Goal: Information Seeking & Learning: Stay updated

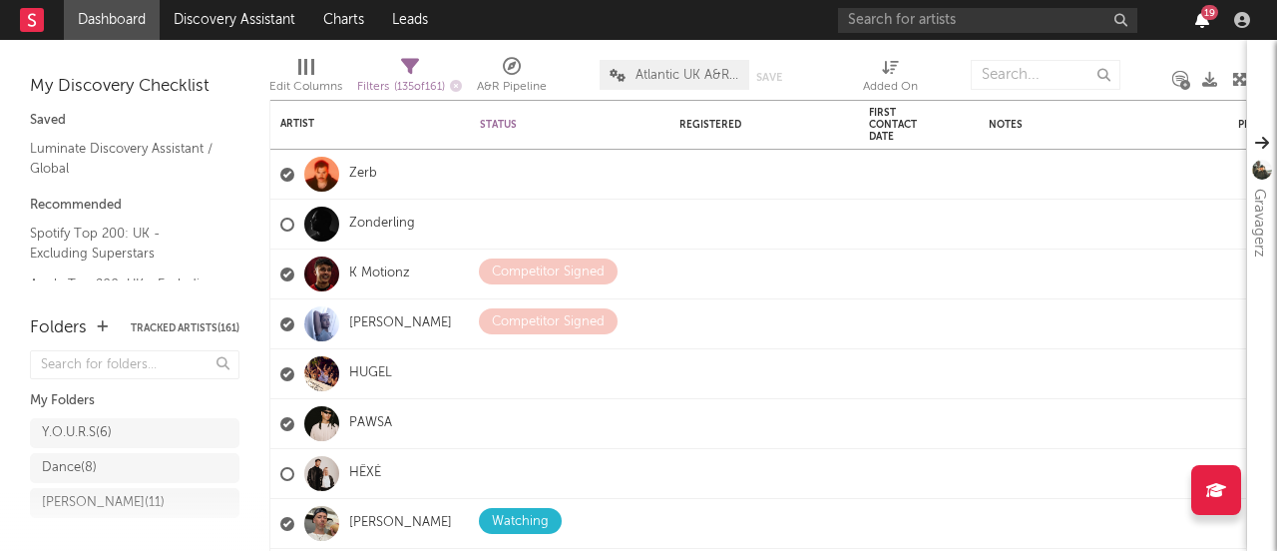
click at [1197, 21] on icon "button" at bounding box center [1203, 20] width 14 height 16
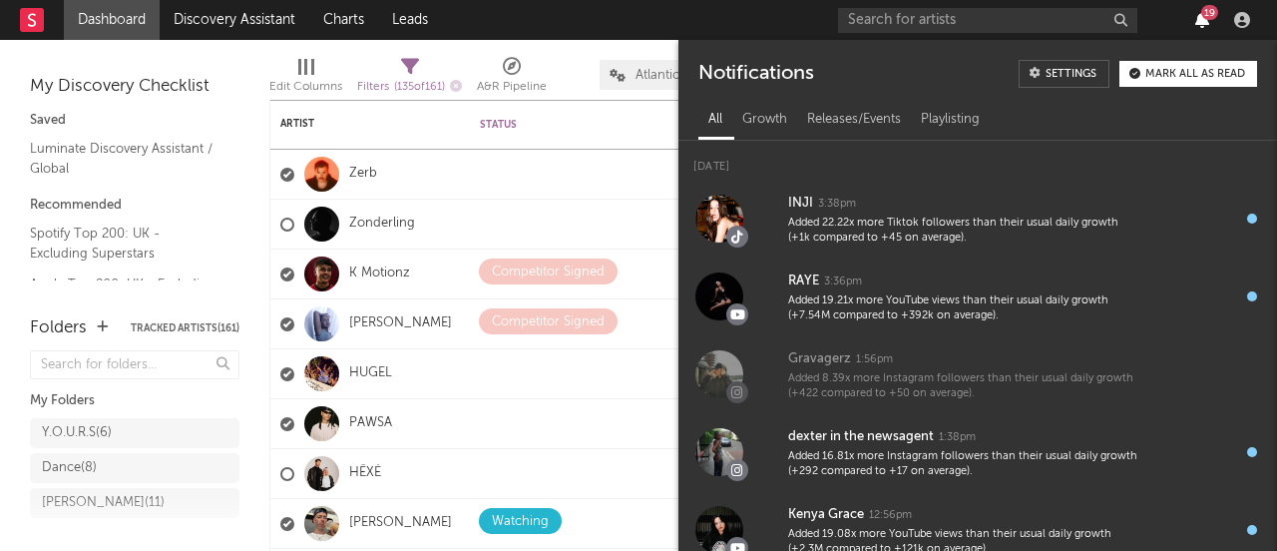
click at [1197, 21] on icon "button" at bounding box center [1203, 20] width 14 height 16
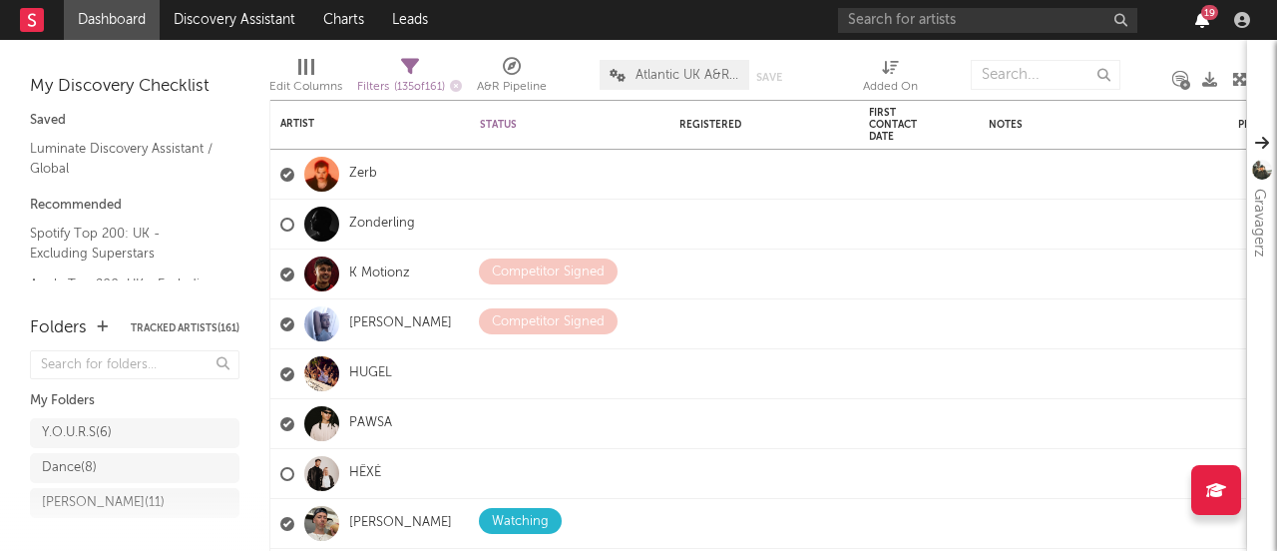
click at [1201, 24] on icon "button" at bounding box center [1203, 20] width 14 height 16
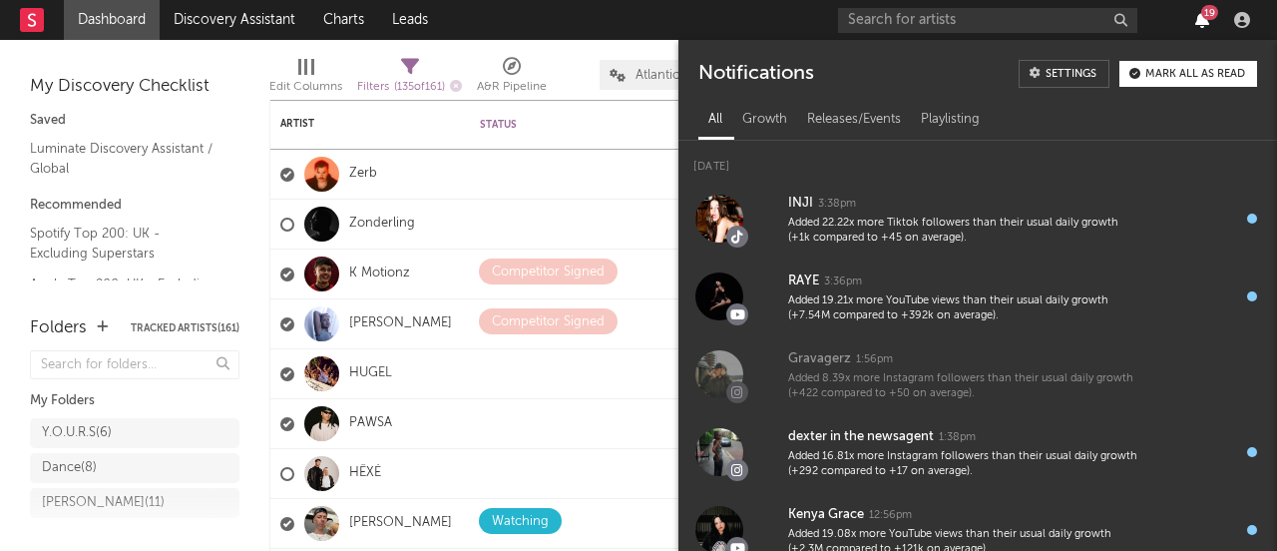
click at [1201, 24] on icon "button" at bounding box center [1203, 20] width 14 height 16
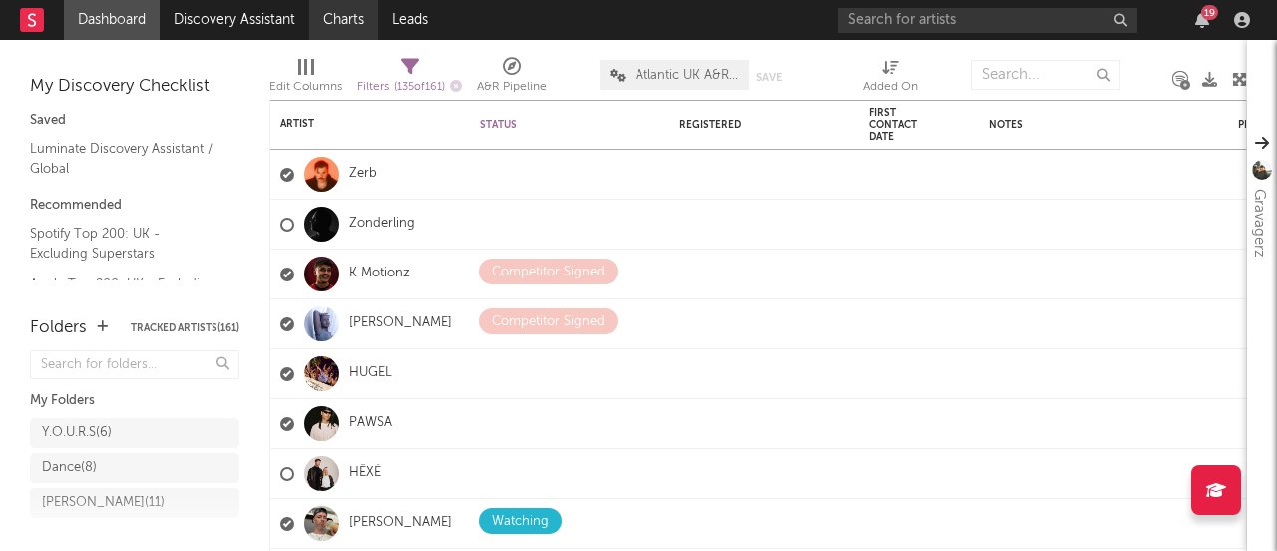
click at [341, 9] on link "Charts" at bounding box center [343, 20] width 69 height 40
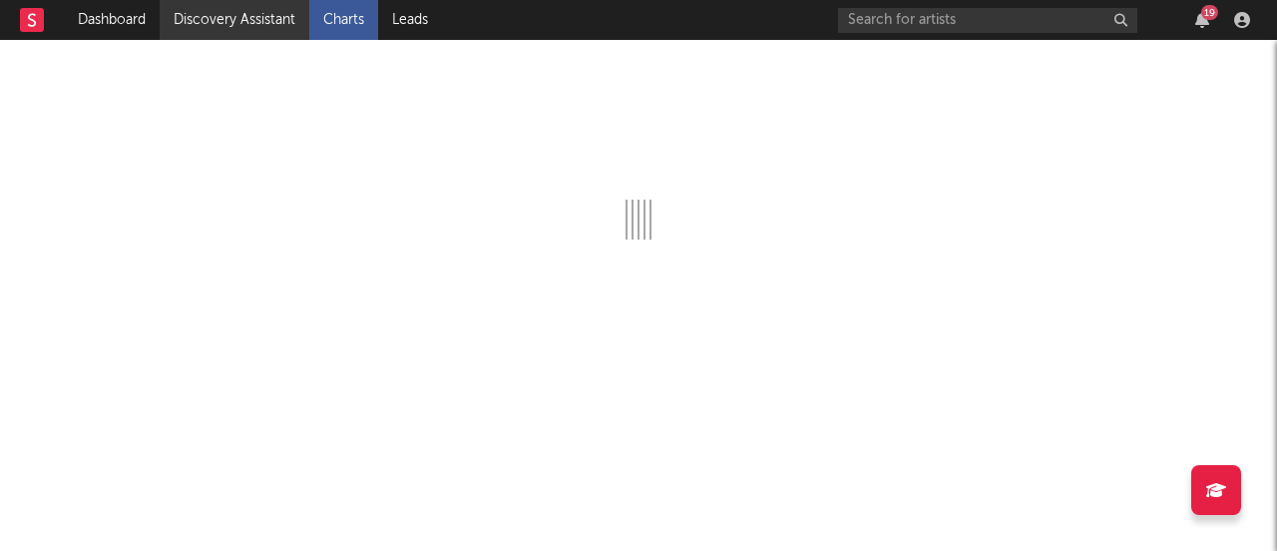
click at [267, 37] on link "Discovery Assistant" at bounding box center [235, 20] width 150 height 40
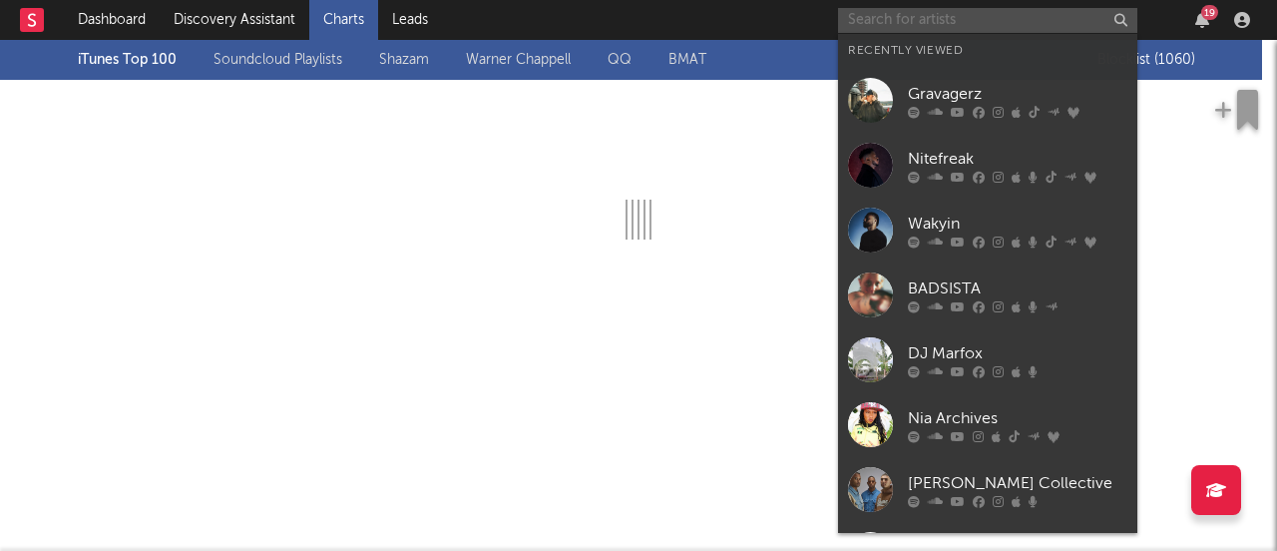
click at [957, 16] on input "text" at bounding box center [987, 20] width 299 height 25
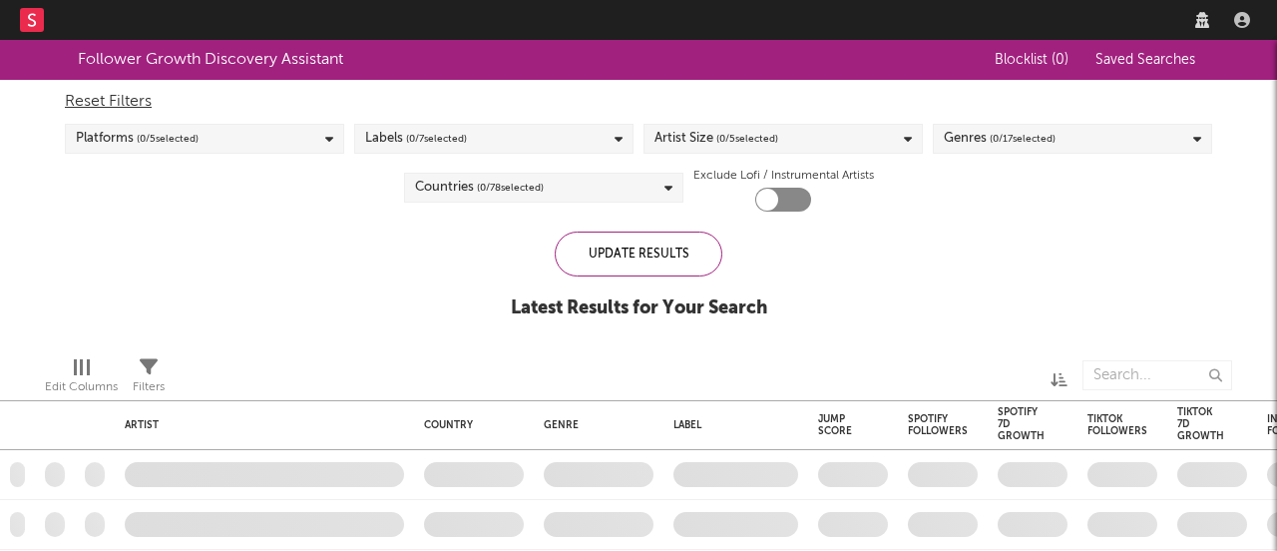
checkbox input "true"
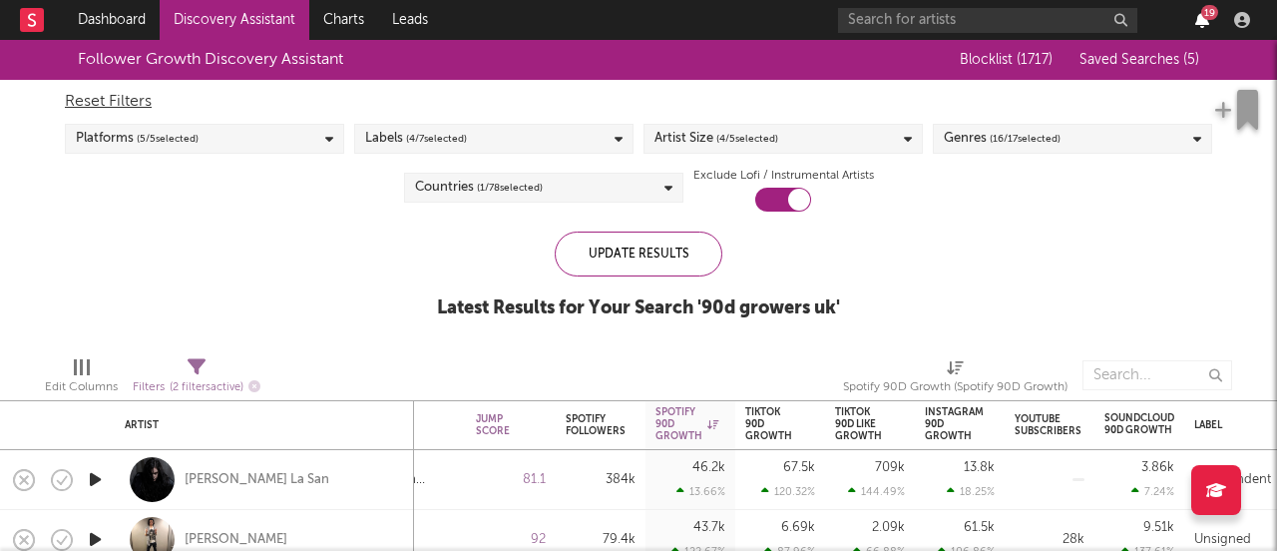
click at [1205, 22] on icon "button" at bounding box center [1203, 20] width 14 height 16
click at [1212, 26] on div "19" at bounding box center [1203, 20] width 30 height 16
click at [1198, 20] on icon "button" at bounding box center [1203, 20] width 14 height 16
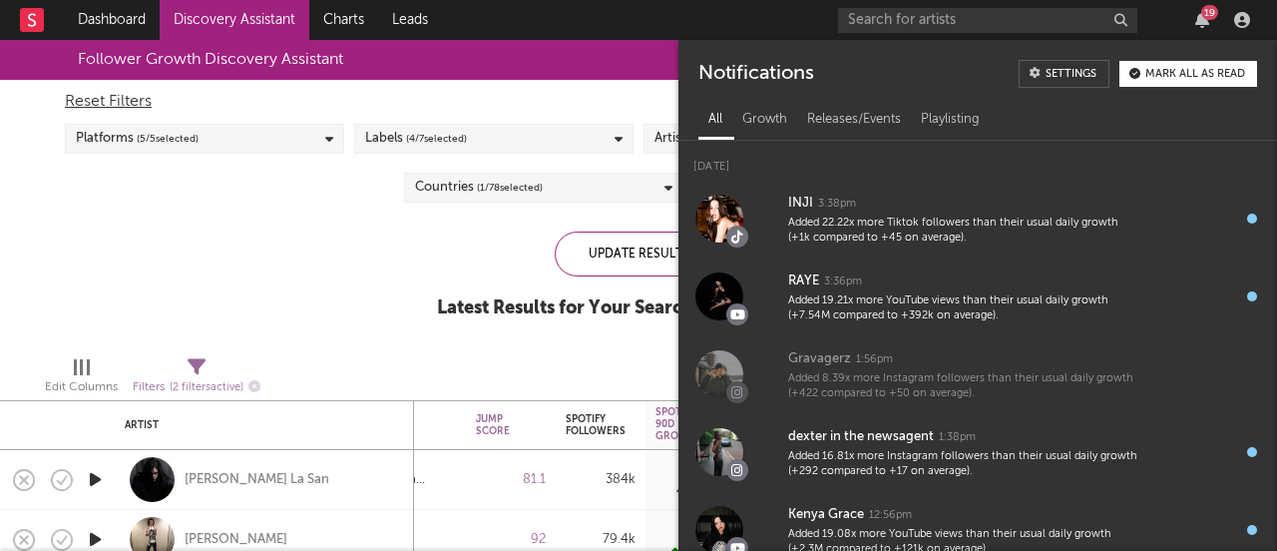
click at [523, 17] on nav "Dashboard Discovery Assistant Charts Leads 19" at bounding box center [638, 20] width 1277 height 40
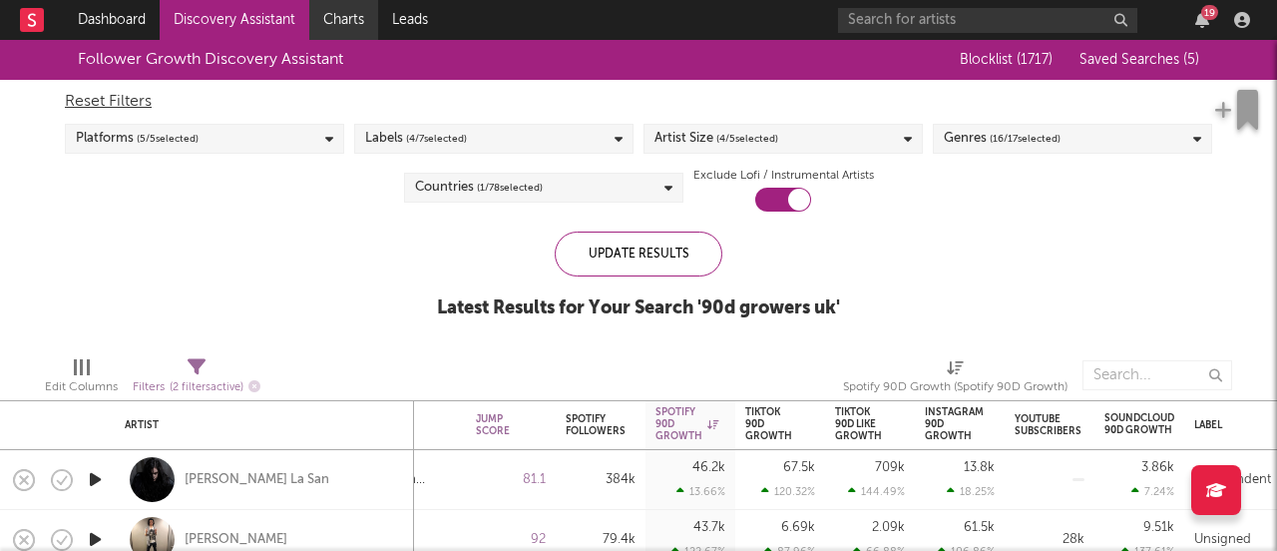
click at [350, 23] on link "Charts" at bounding box center [343, 20] width 69 height 40
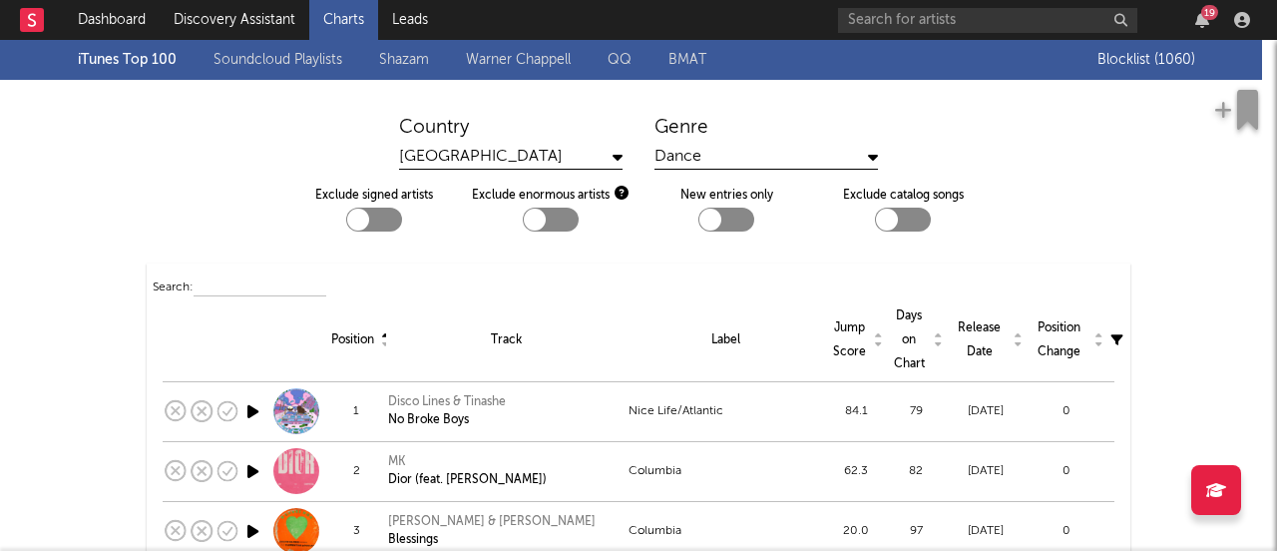
click at [717, 159] on div "Dance" at bounding box center [767, 157] width 224 height 25
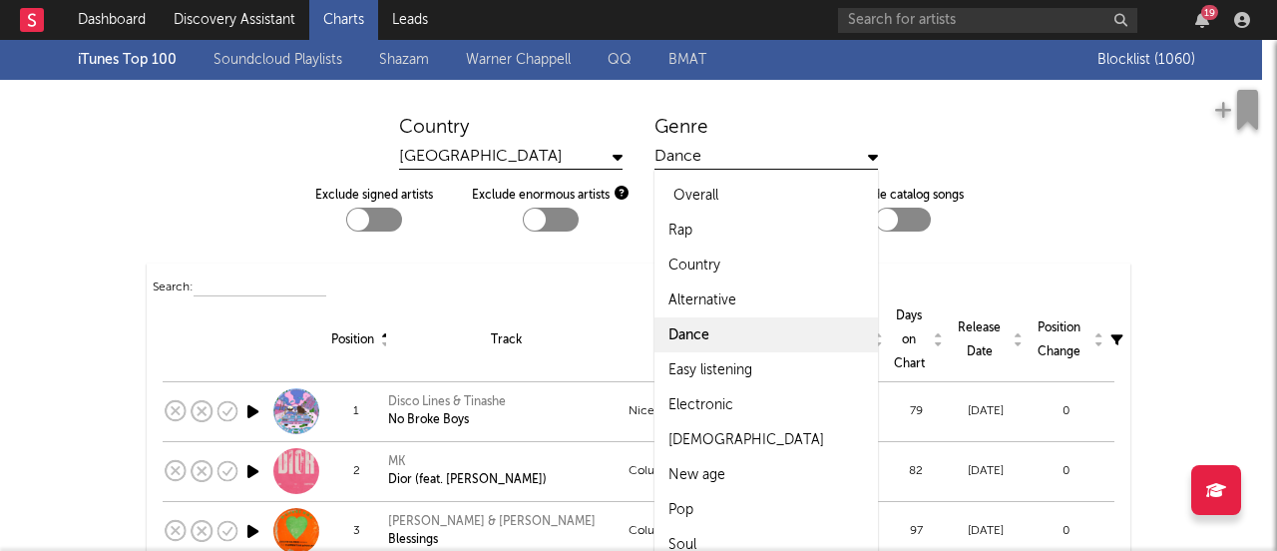
click at [710, 188] on div "Overall" at bounding box center [696, 196] width 45 height 24
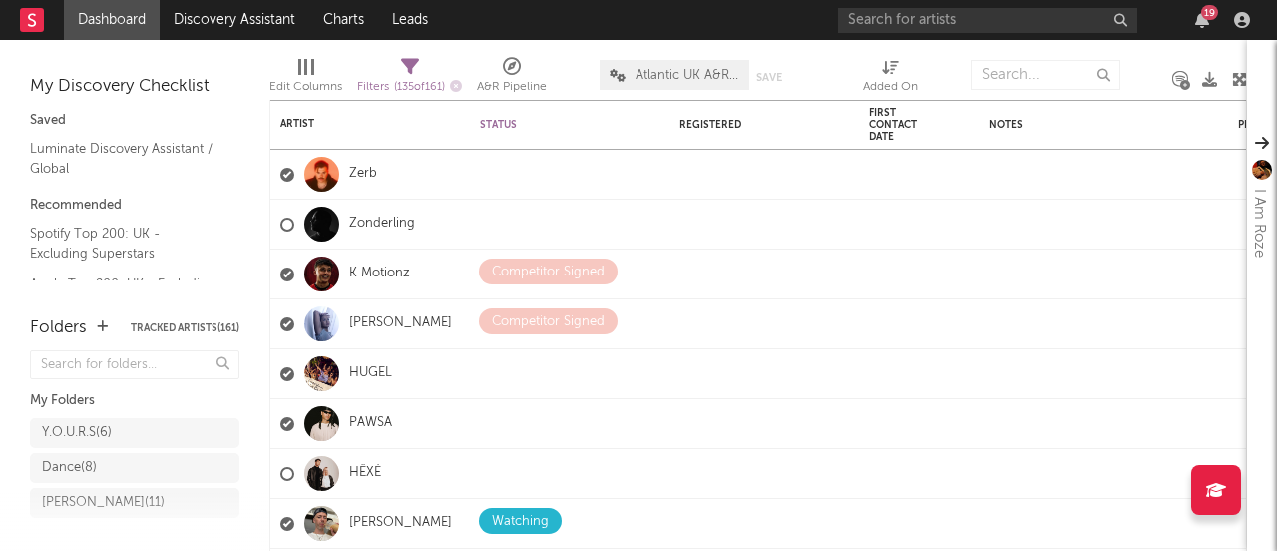
click at [1195, 14] on div "19" at bounding box center [1203, 20] width 30 height 16
click at [1201, 15] on icon "button" at bounding box center [1203, 20] width 14 height 16
